Goal: Find specific page/section: Find specific page/section

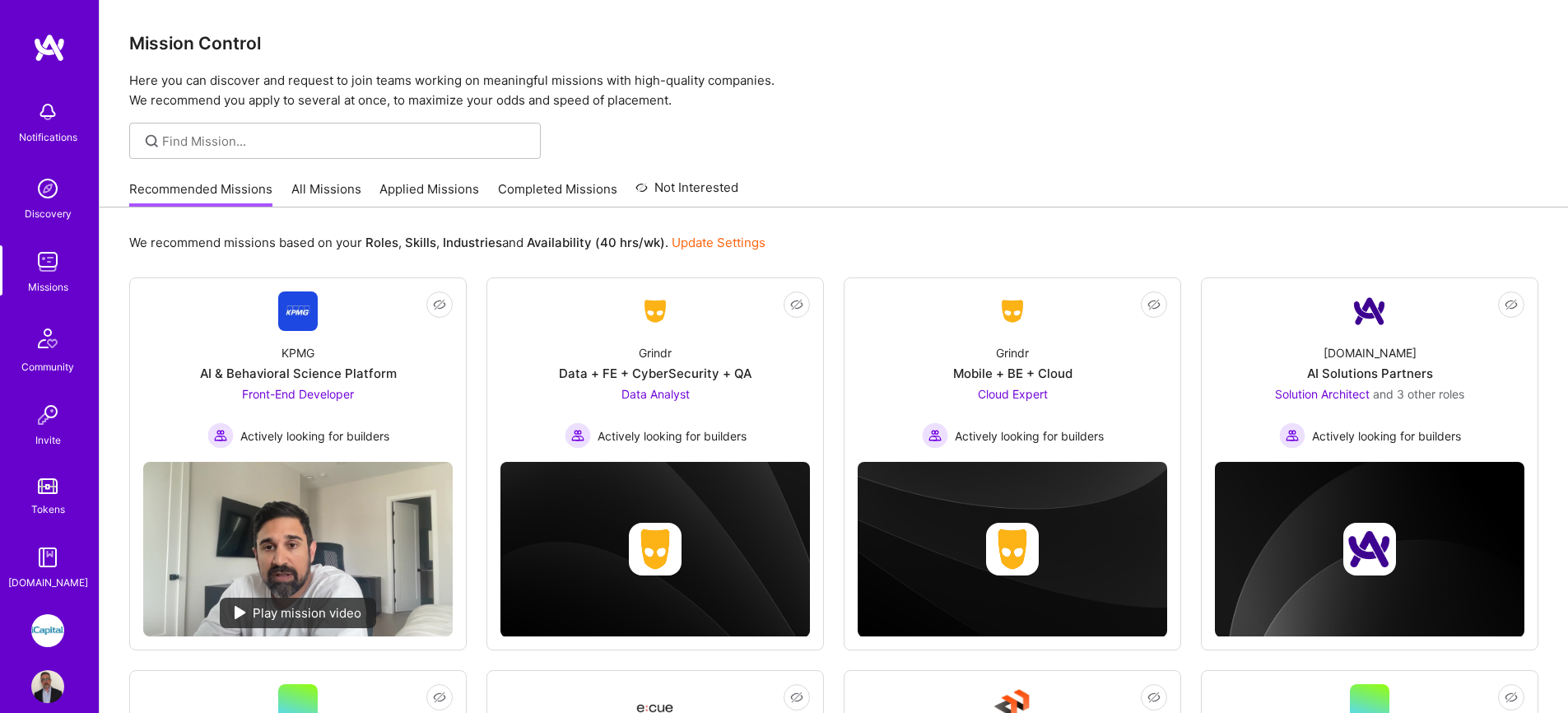
click at [326, 187] on link "All Missions" at bounding box center [326, 193] width 70 height 27
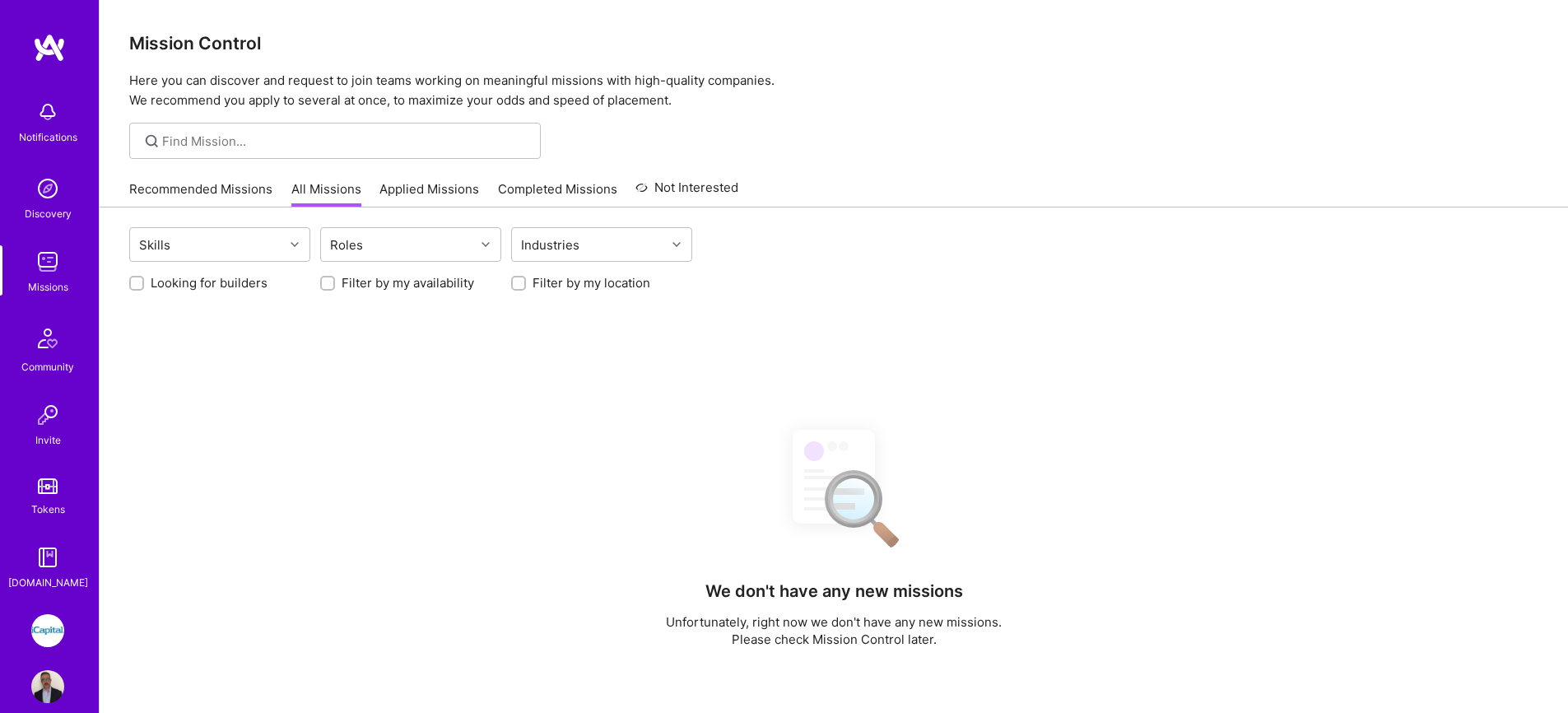
click at [326, 187] on link "All Missions" at bounding box center [326, 193] width 70 height 27
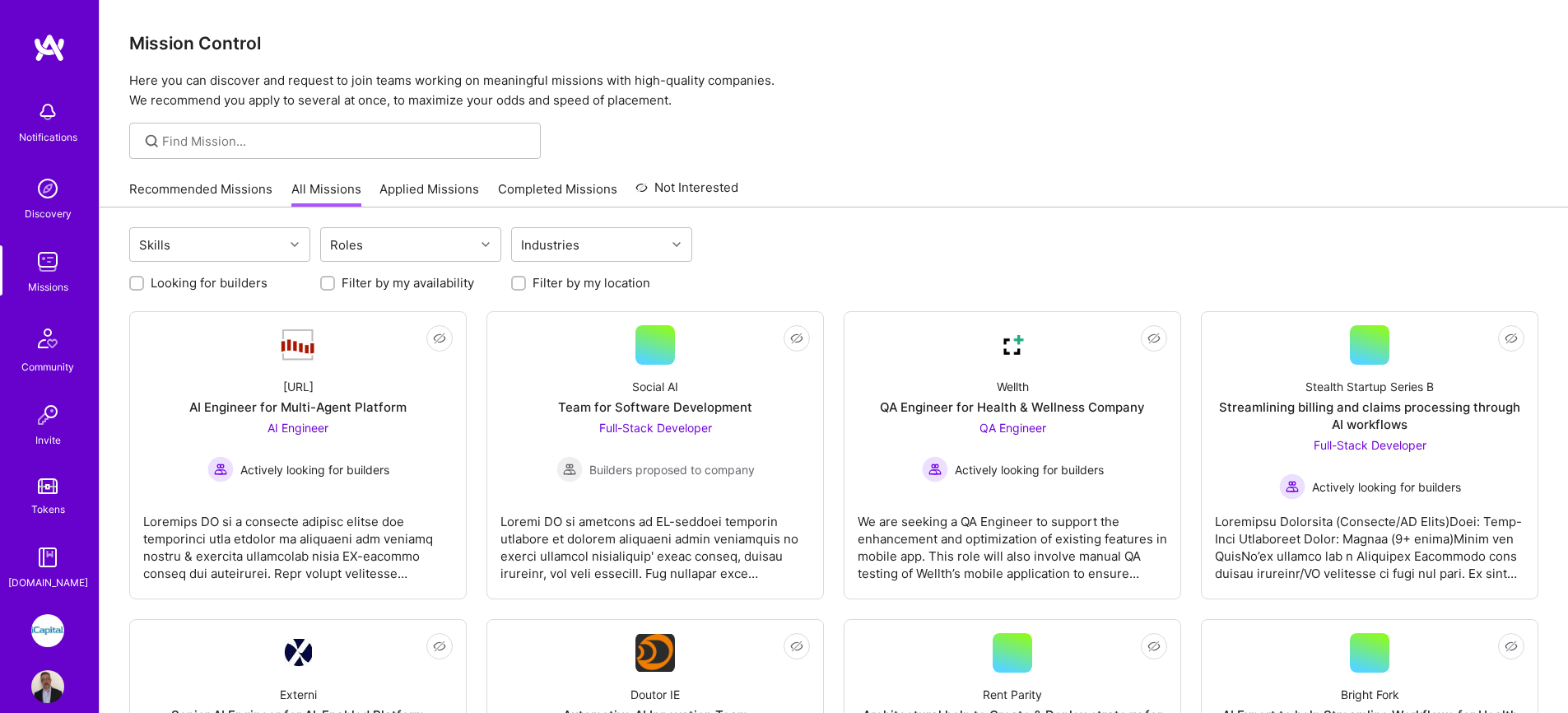
click at [405, 195] on link "Applied Missions" at bounding box center [429, 193] width 100 height 27
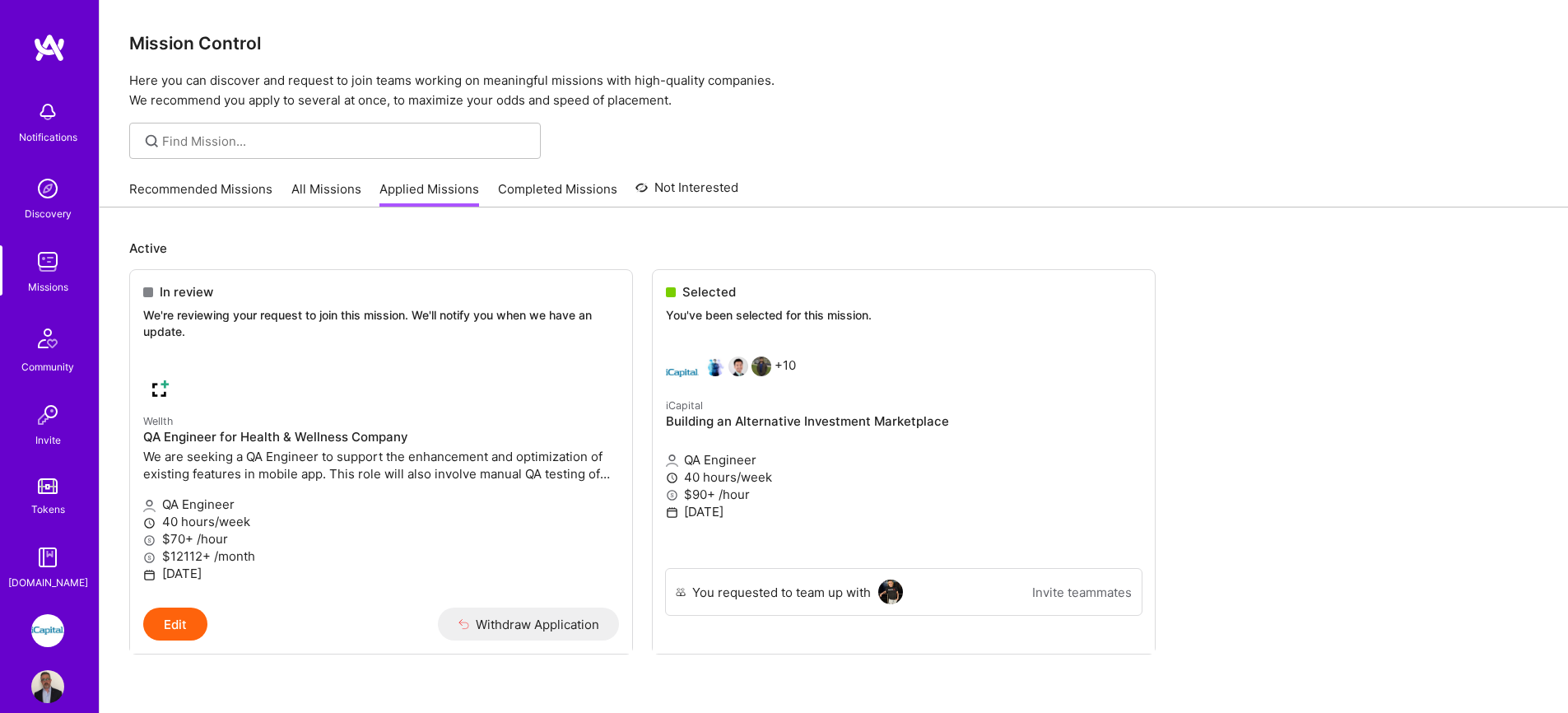
click at [326, 191] on link "All Missions" at bounding box center [326, 193] width 70 height 27
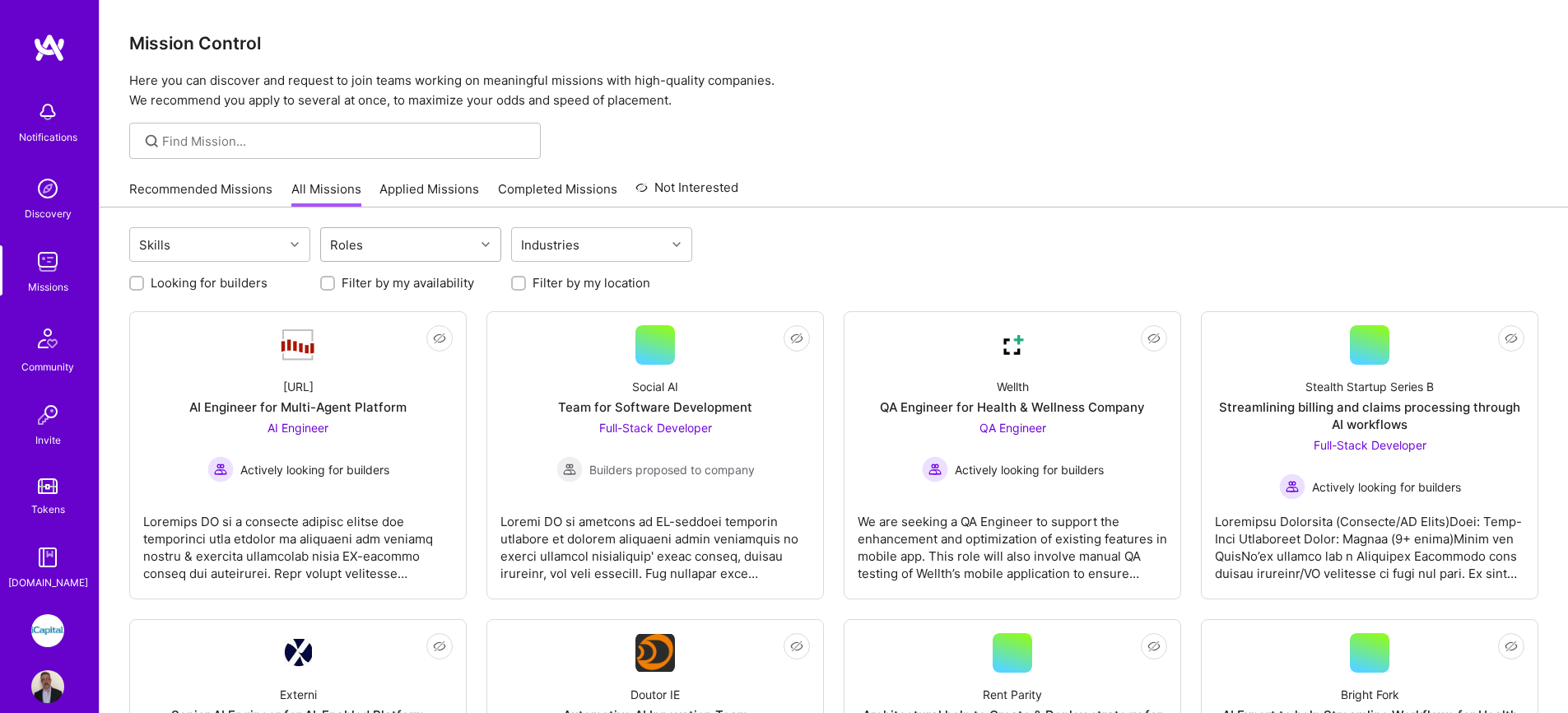
click at [399, 252] on div "Roles" at bounding box center [398, 245] width 153 height 33
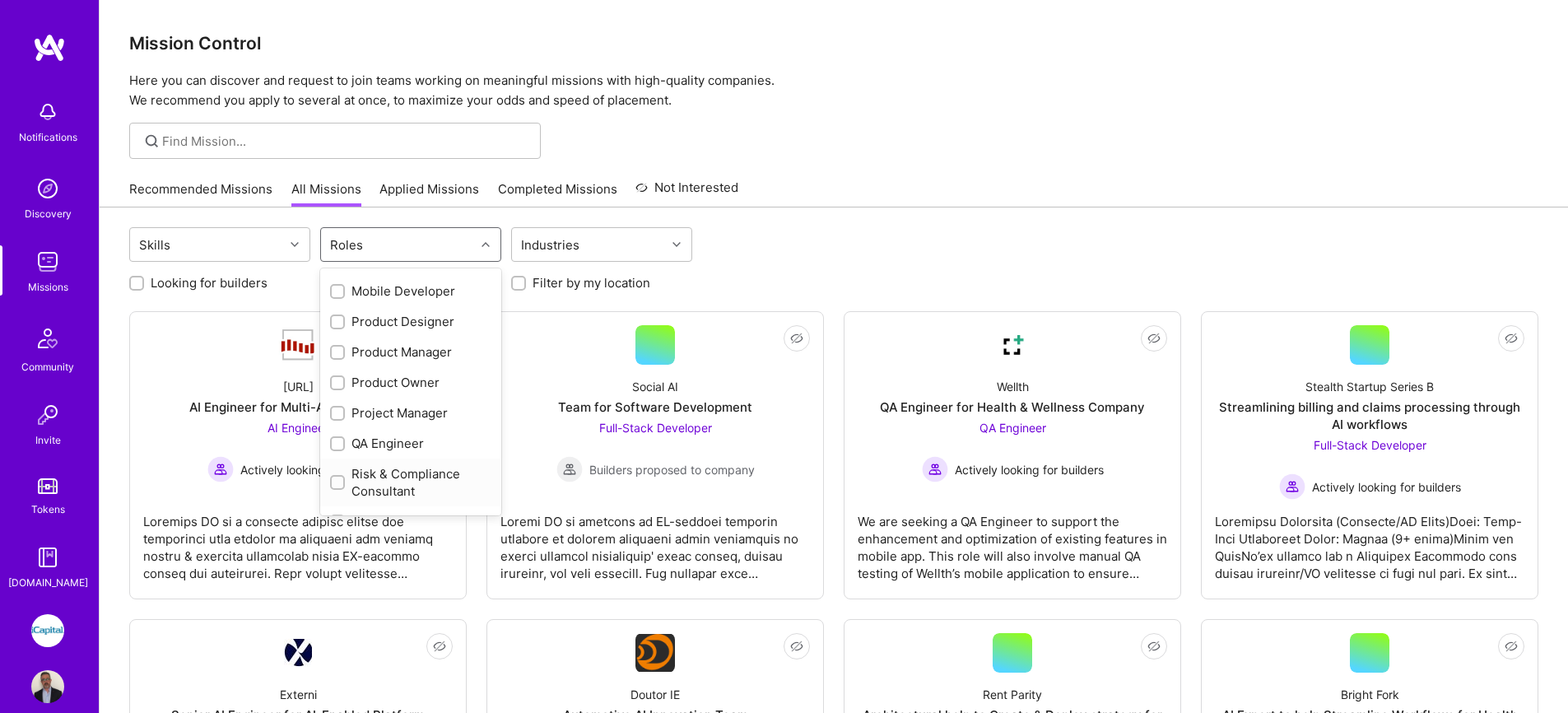
scroll to position [731, 0]
click at [362, 350] on div "QA Engineer" at bounding box center [410, 347] width 161 height 18
checkbox input "true"
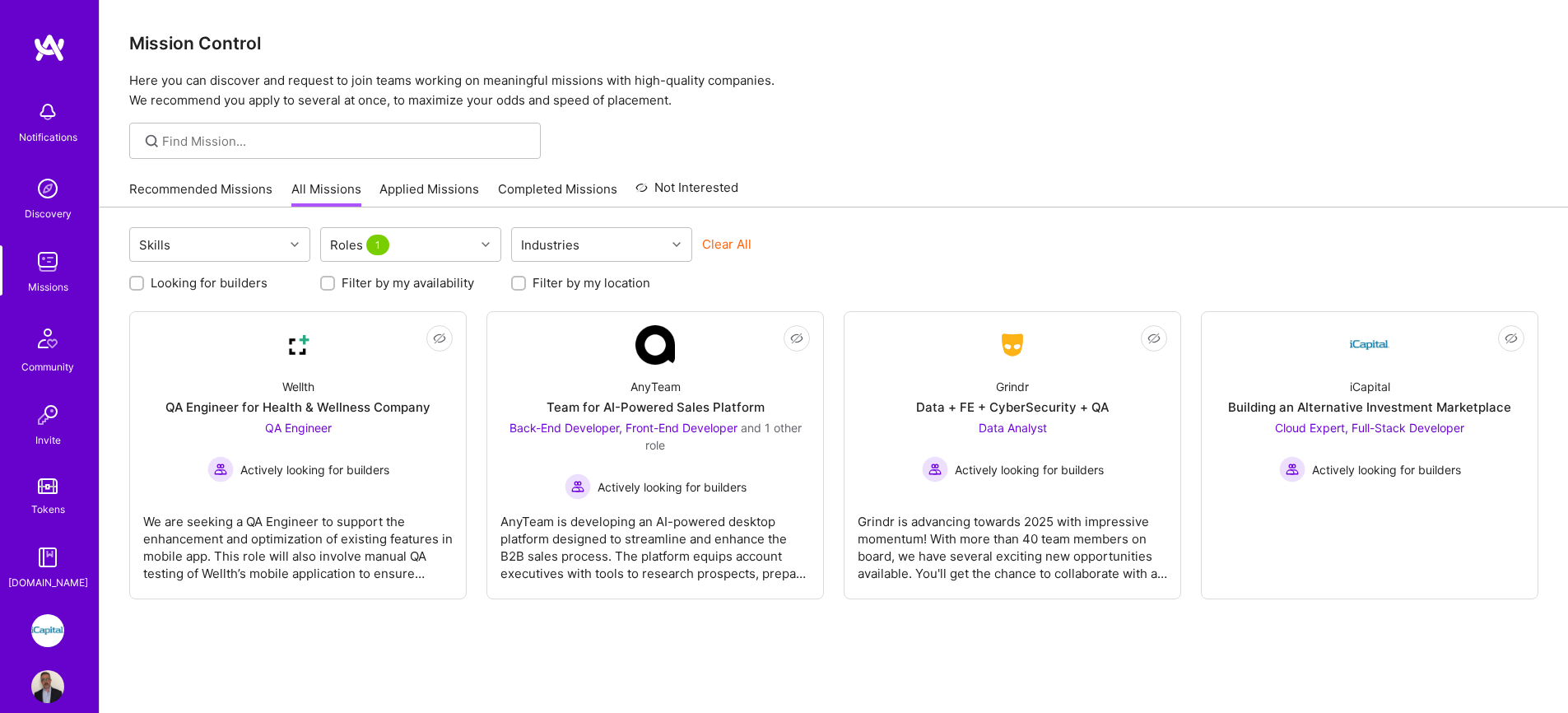
click at [897, 145] on div at bounding box center [834, 141] width 1468 height 36
